Goal: Information Seeking & Learning: Learn about a topic

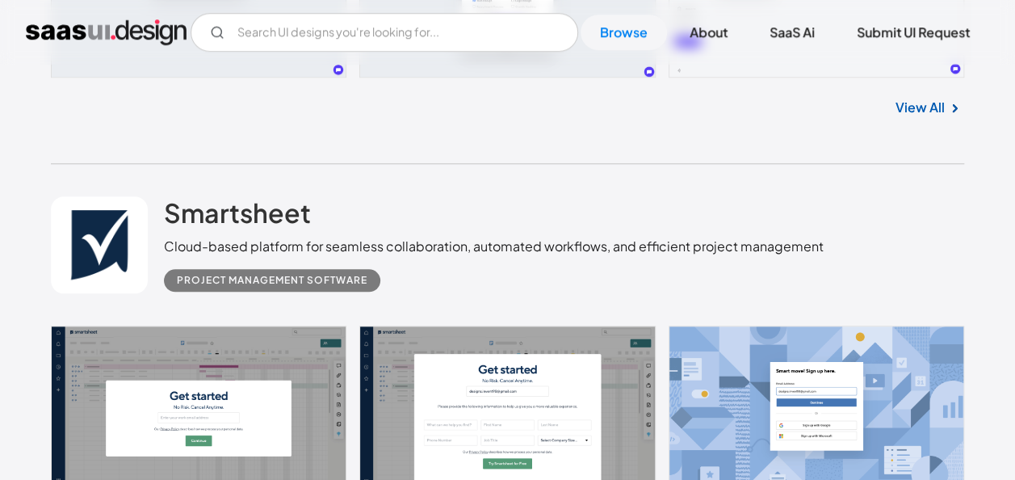
scroll to position [746, 0]
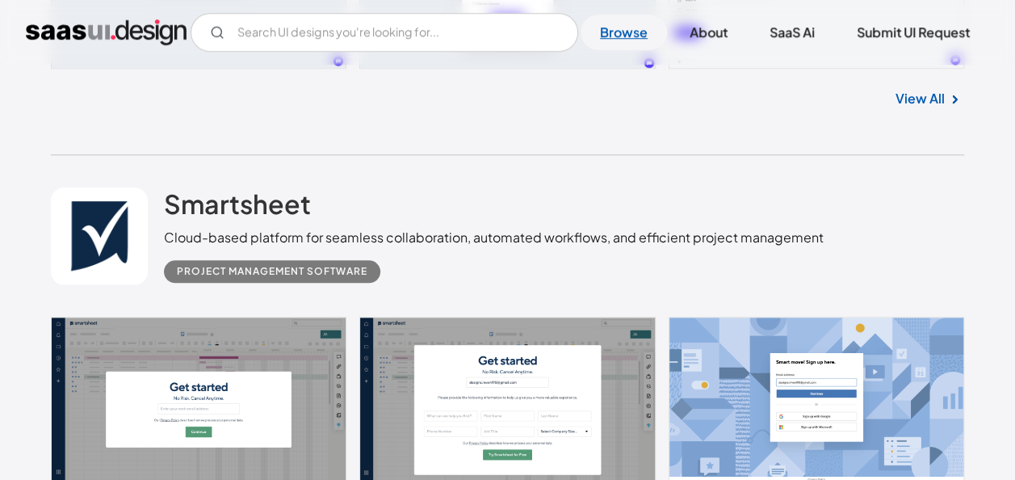
click at [617, 42] on link "Browse" at bounding box center [624, 33] width 86 height 36
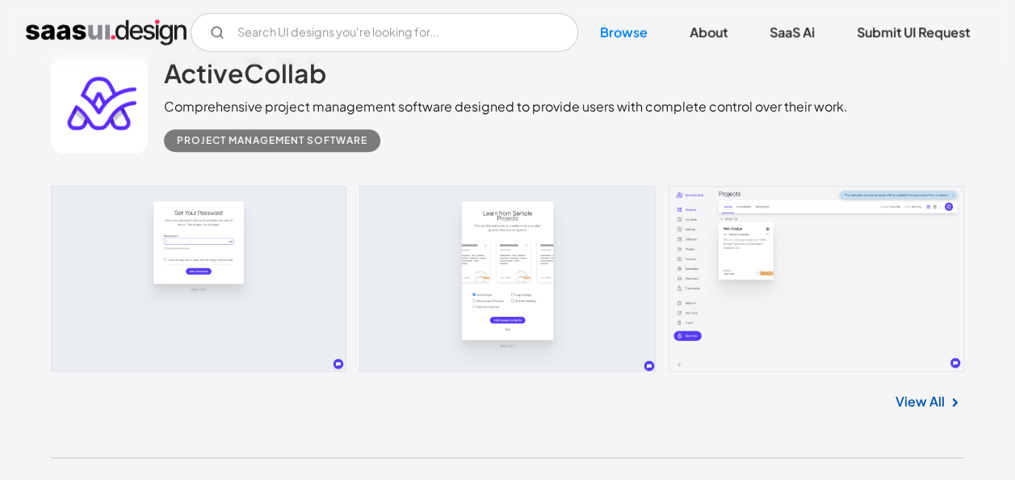
scroll to position [456, 0]
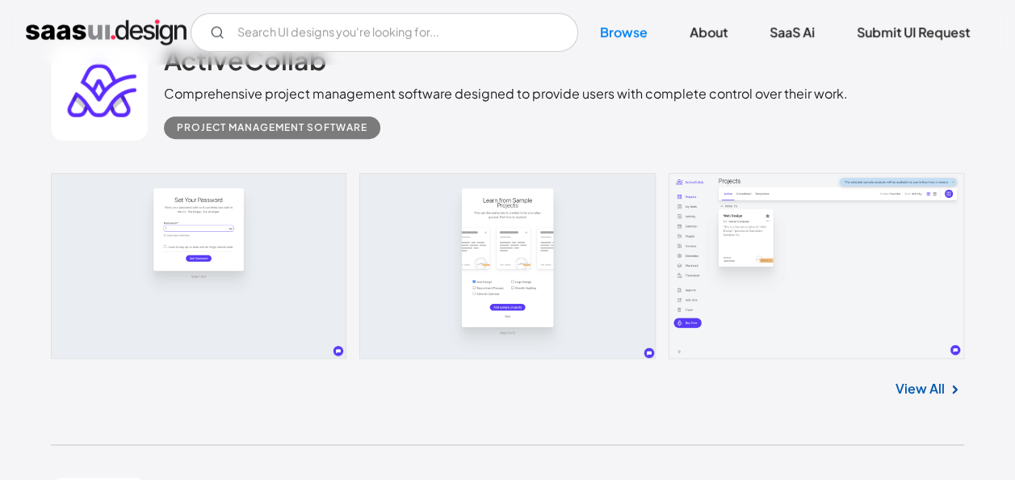
click at [911, 388] on link "View All" at bounding box center [920, 388] width 49 height 19
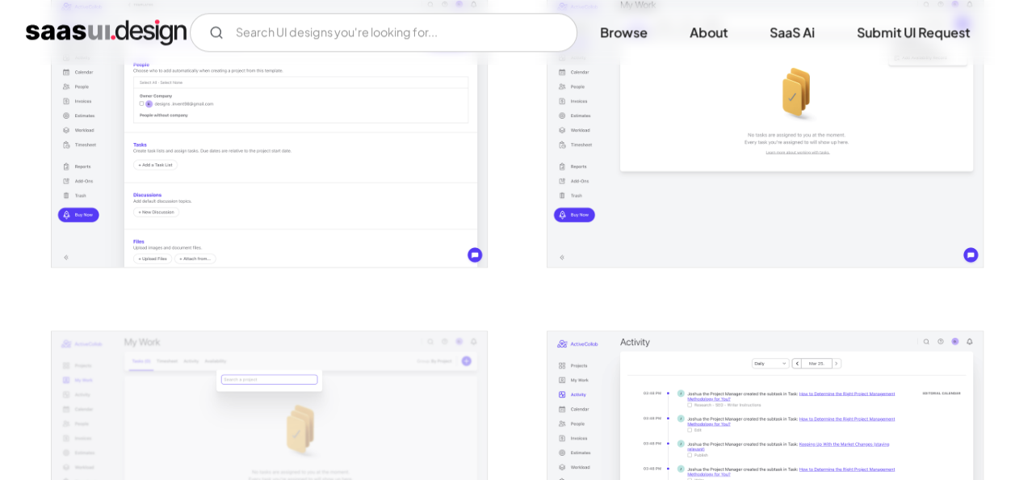
scroll to position [1070, 0]
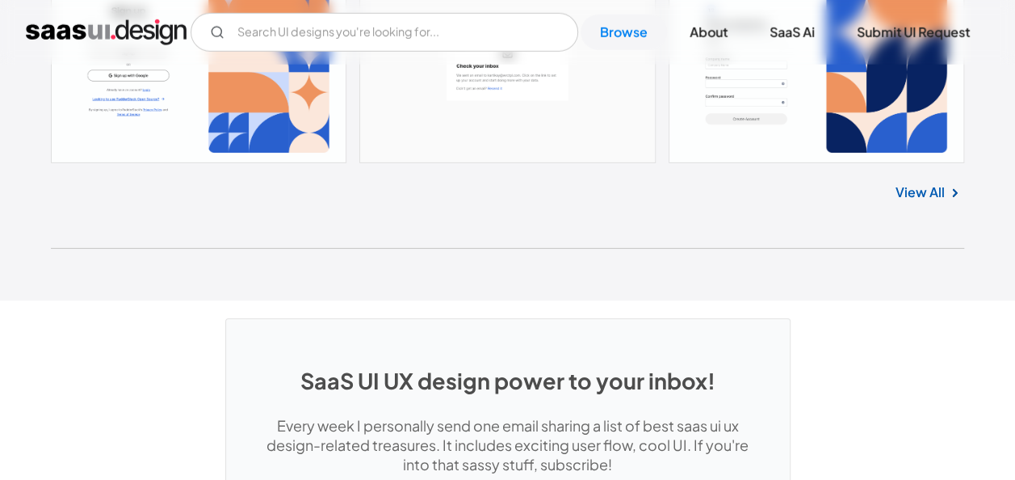
scroll to position [41956, 0]
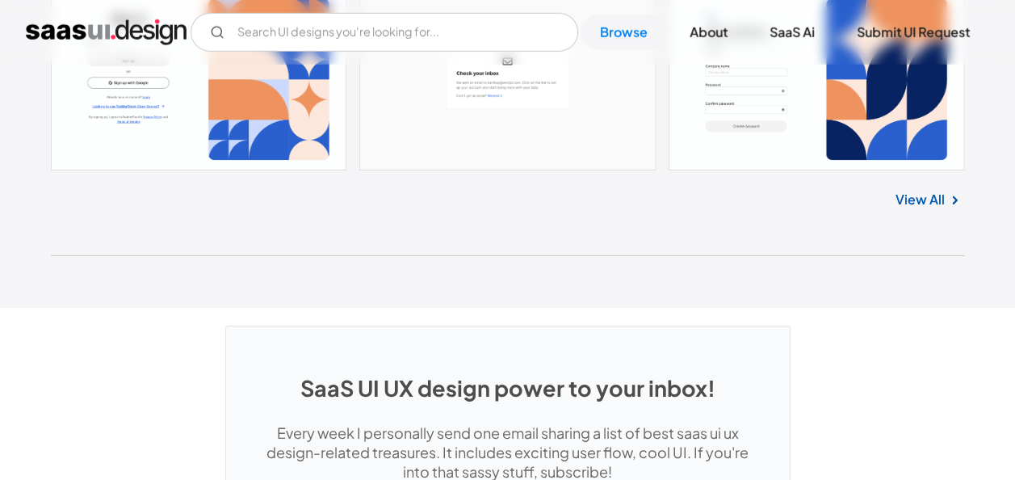
click at [908, 190] on link "View All" at bounding box center [920, 199] width 49 height 19
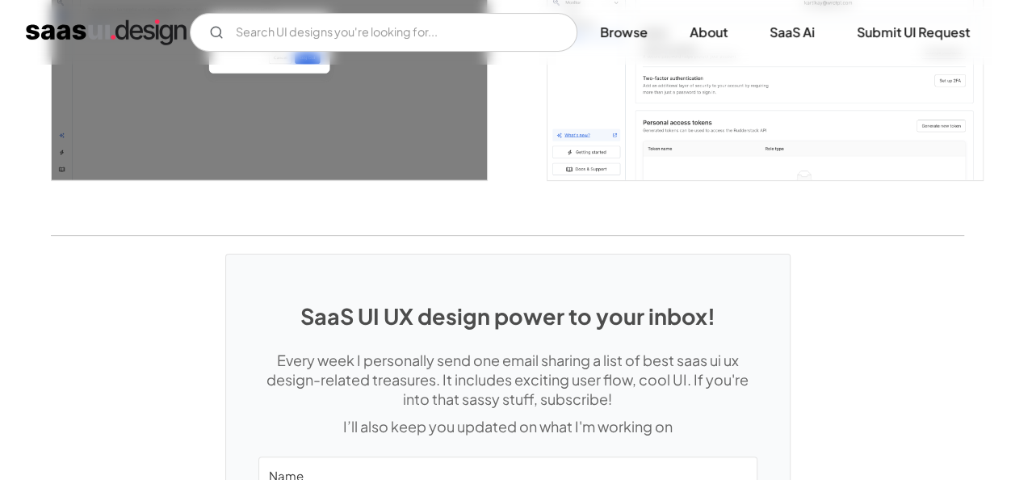
scroll to position [3450, 0]
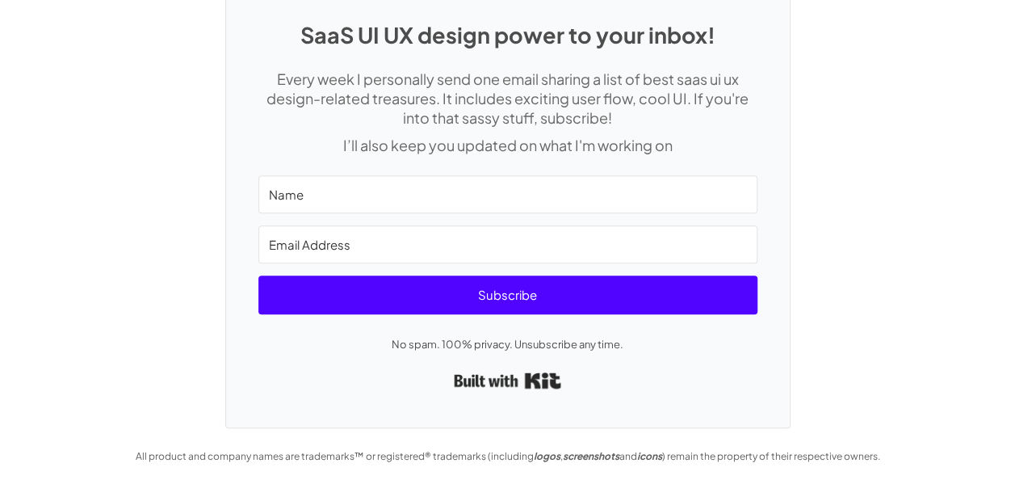
drag, startPoint x: 675, startPoint y: 257, endPoint x: 1316, endPoint y: 394, distance: 655.8
